Goal: Check status: Check status

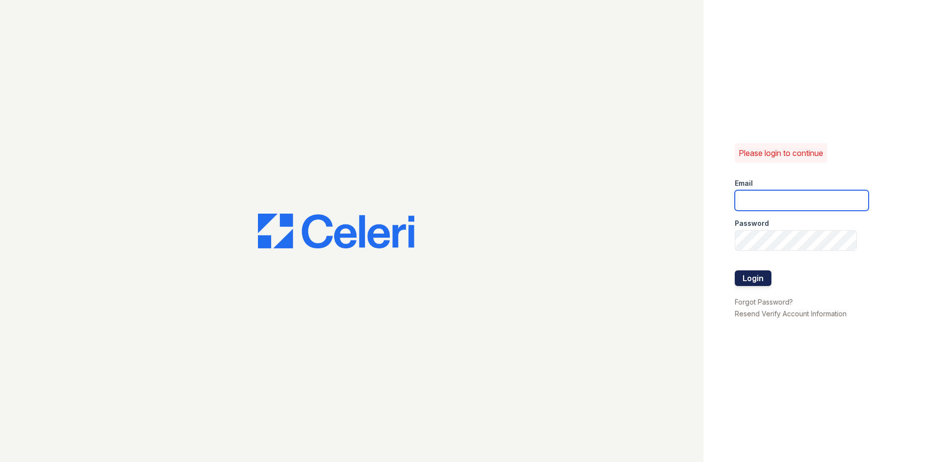
type input "Alane@trinity-pm.com"
click at [753, 277] on button "Login" at bounding box center [753, 278] width 37 height 16
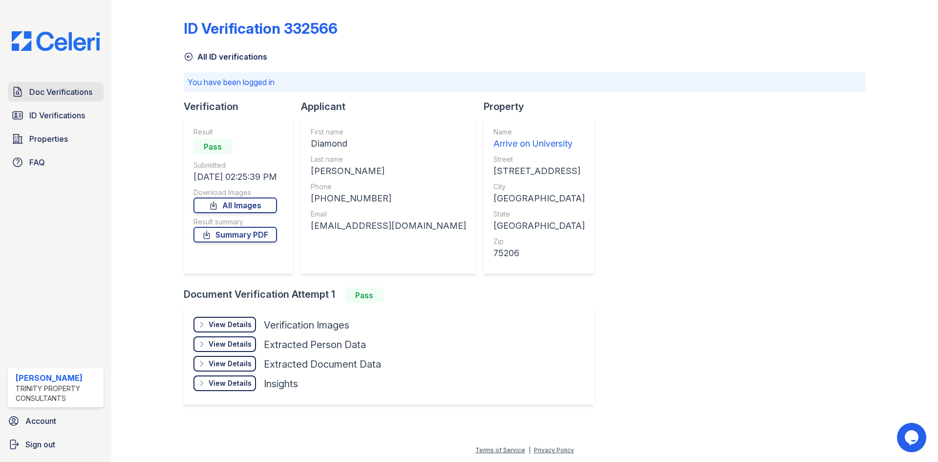
click at [53, 100] on link "Doc Verifications" at bounding box center [56, 92] width 96 height 20
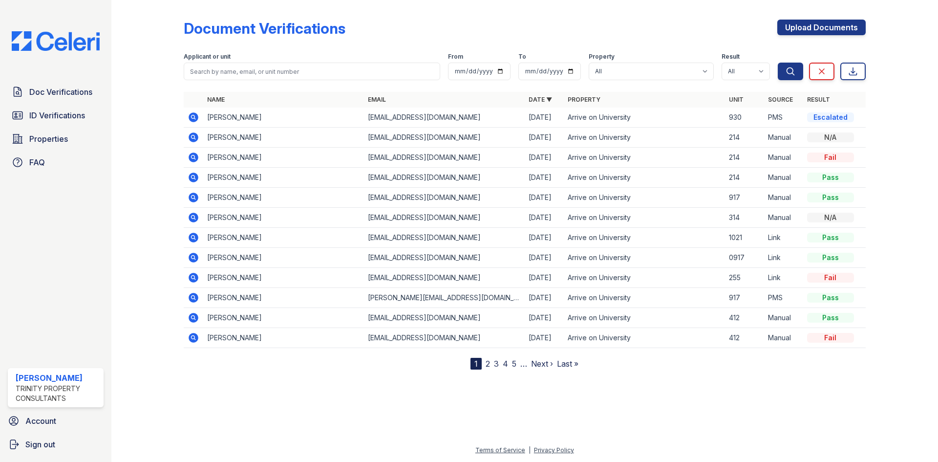
click at [191, 118] on icon at bounding box center [194, 117] width 10 height 10
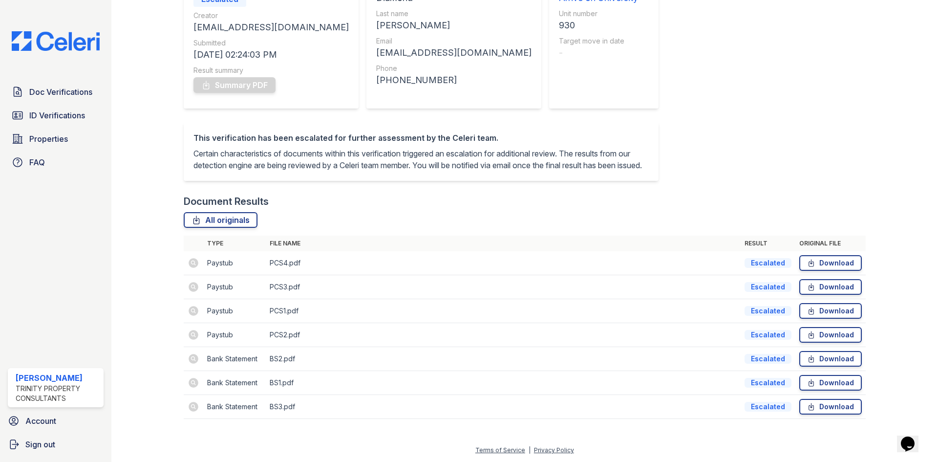
scroll to position [130, 0]
click at [191, 262] on td at bounding box center [194, 263] width 20 height 24
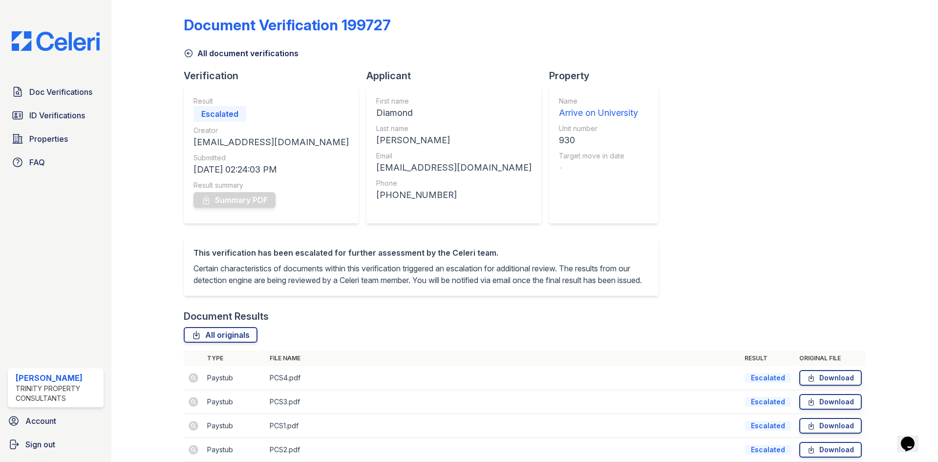
scroll to position [0, 0]
